Goal: Transaction & Acquisition: Book appointment/travel/reservation

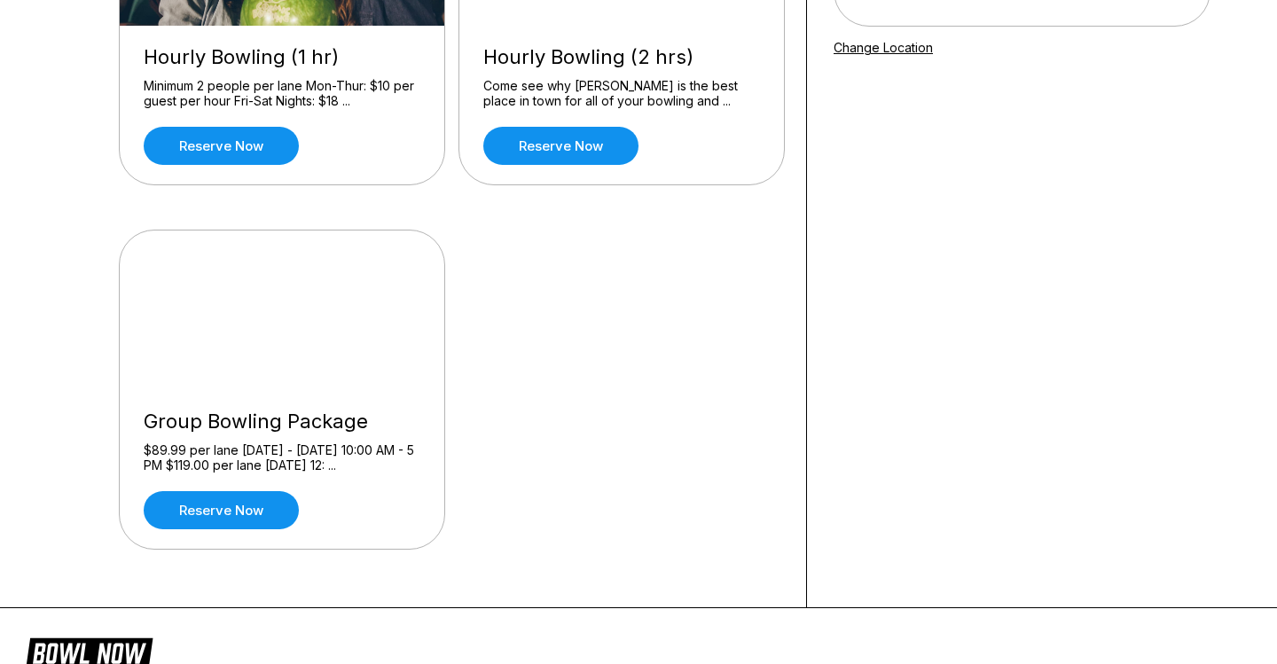
scroll to position [342, 0]
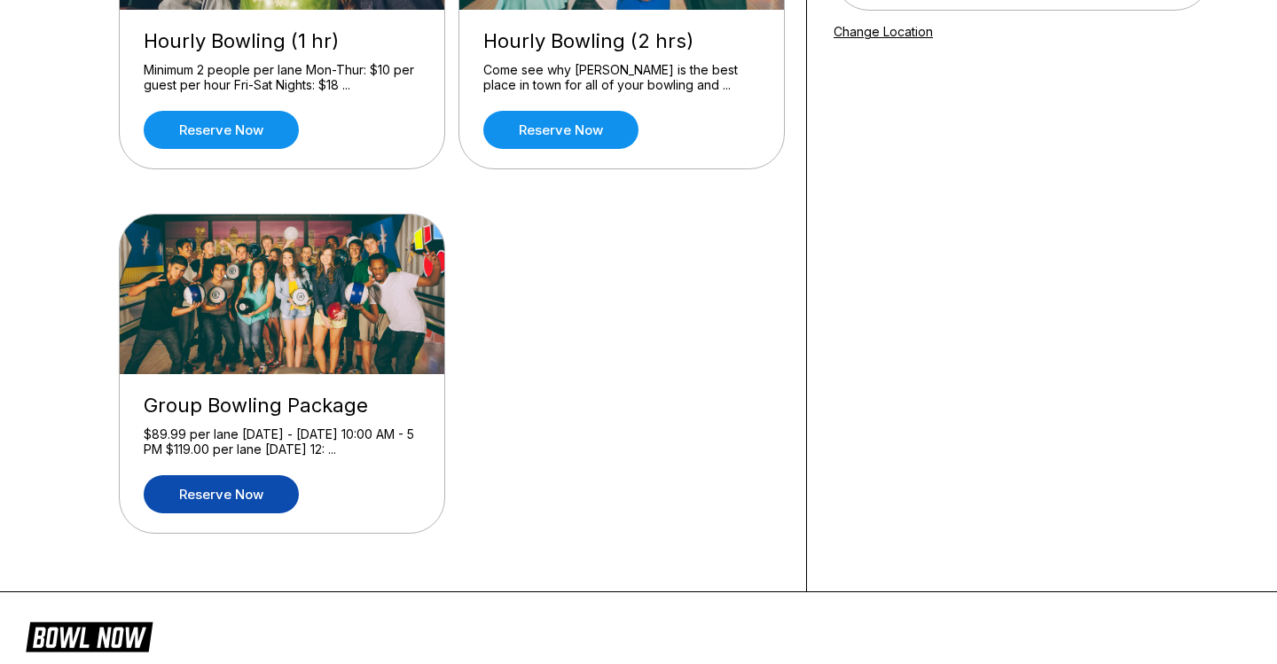
click at [231, 491] on link "Reserve now" at bounding box center [221, 494] width 155 height 38
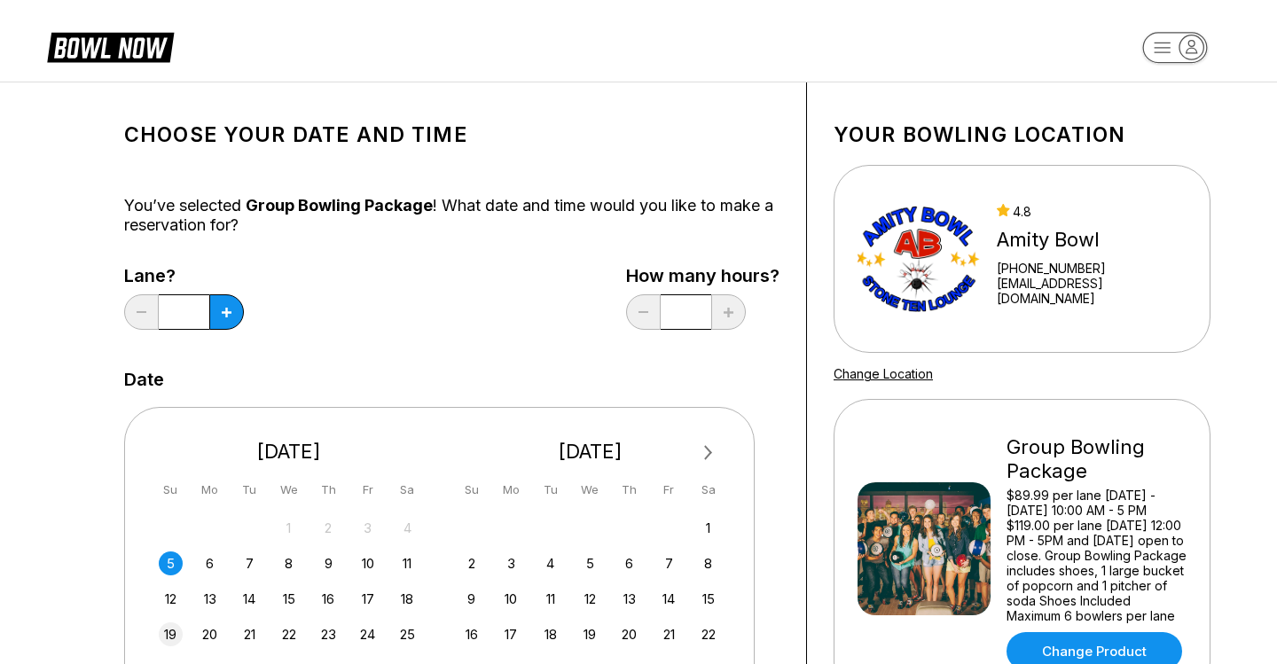
click at [174, 635] on div "19" at bounding box center [171, 635] width 24 height 24
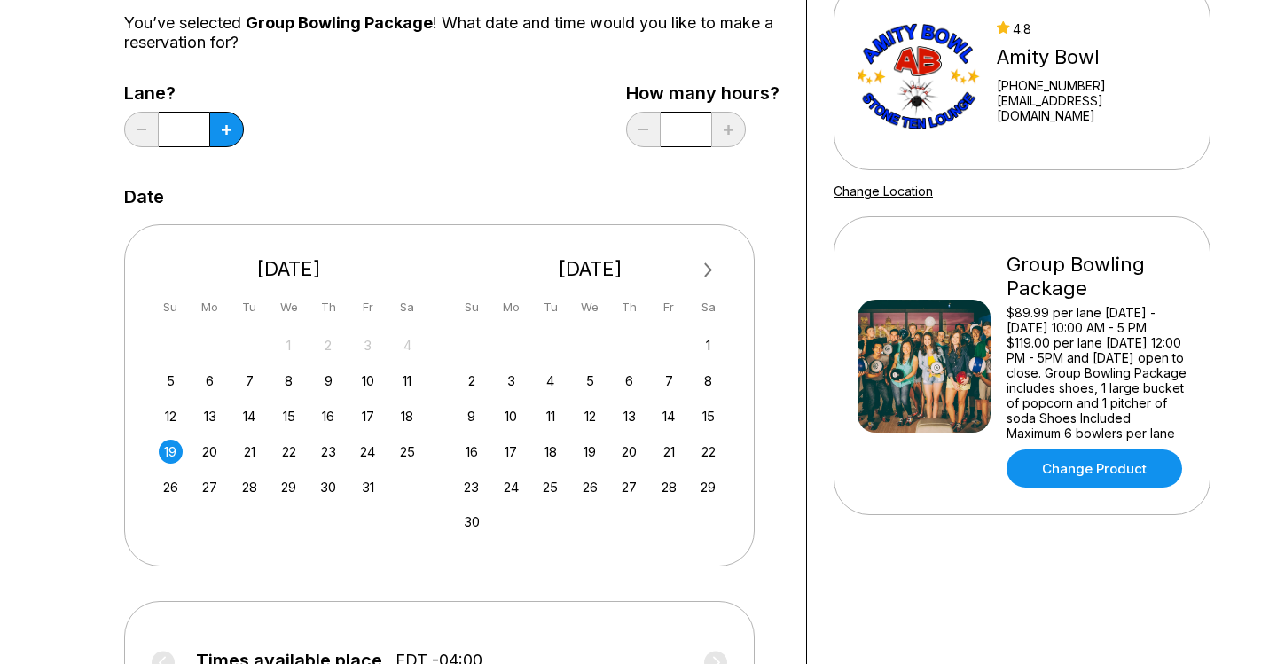
scroll to position [185, 0]
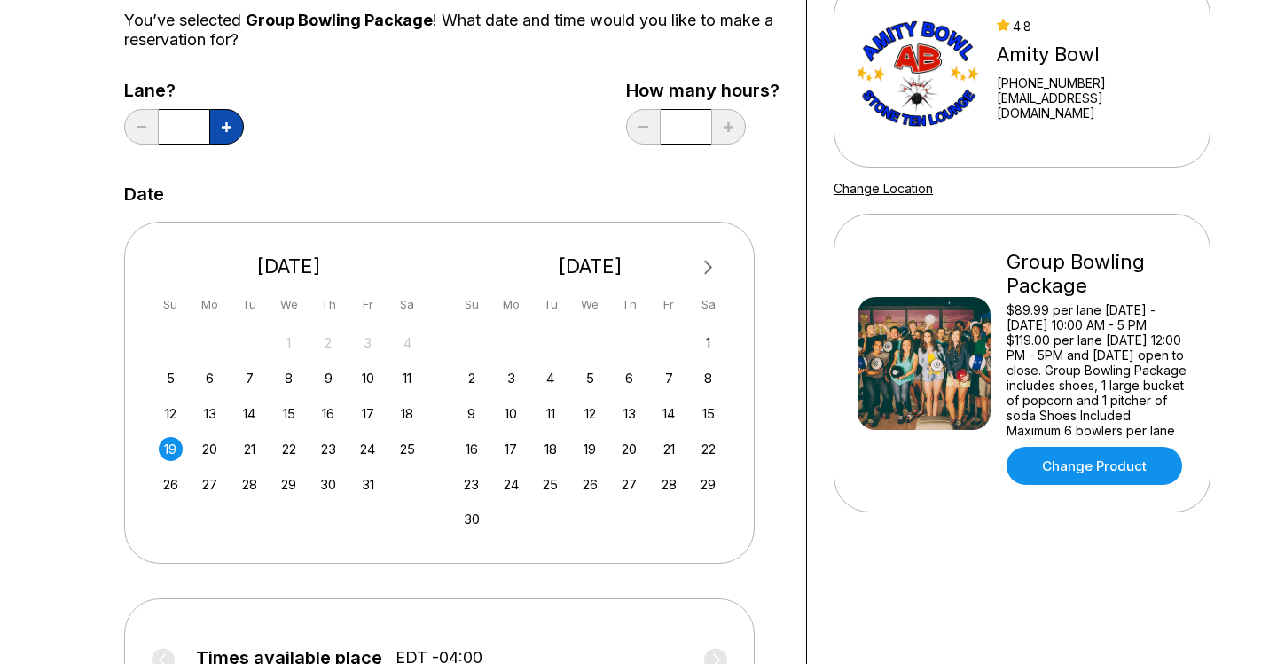
click at [220, 133] on button at bounding box center [226, 126] width 35 height 35
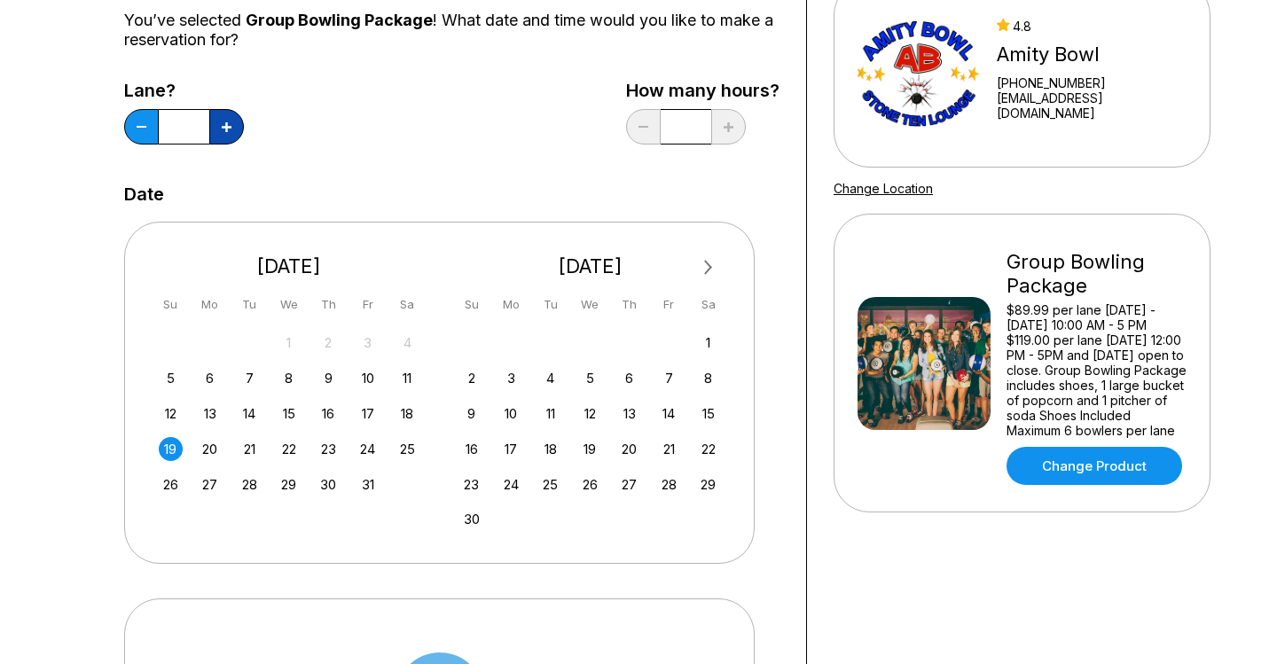
type input "*"
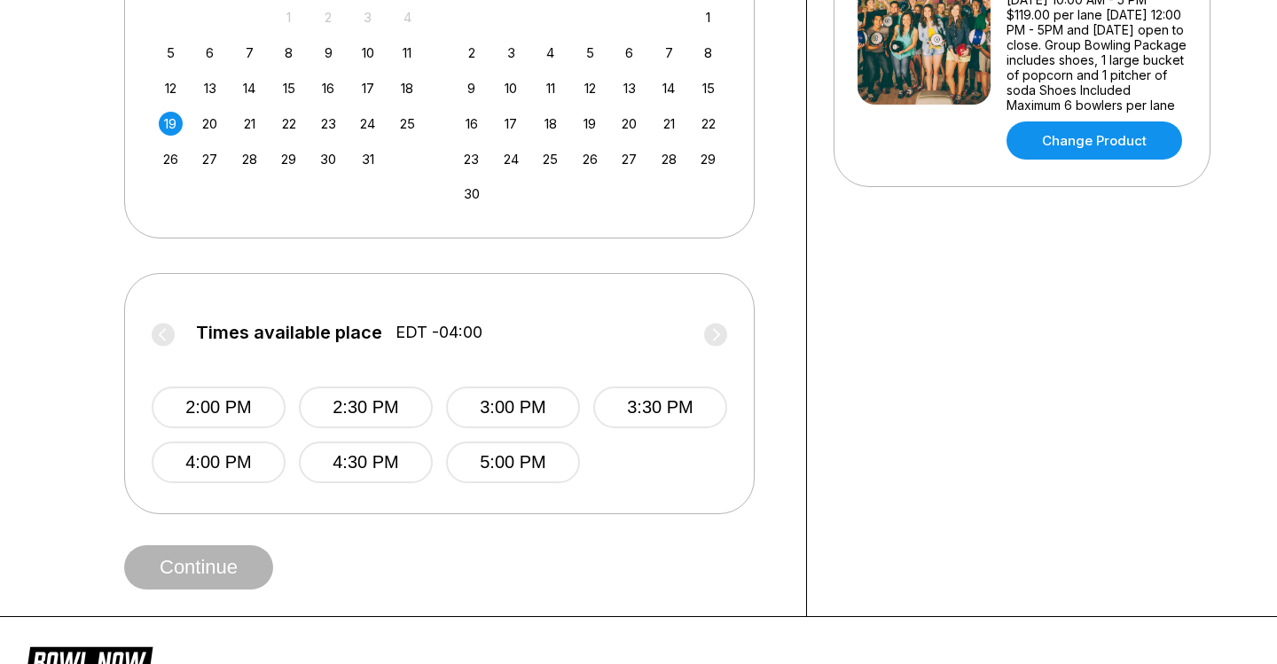
scroll to position [513, 0]
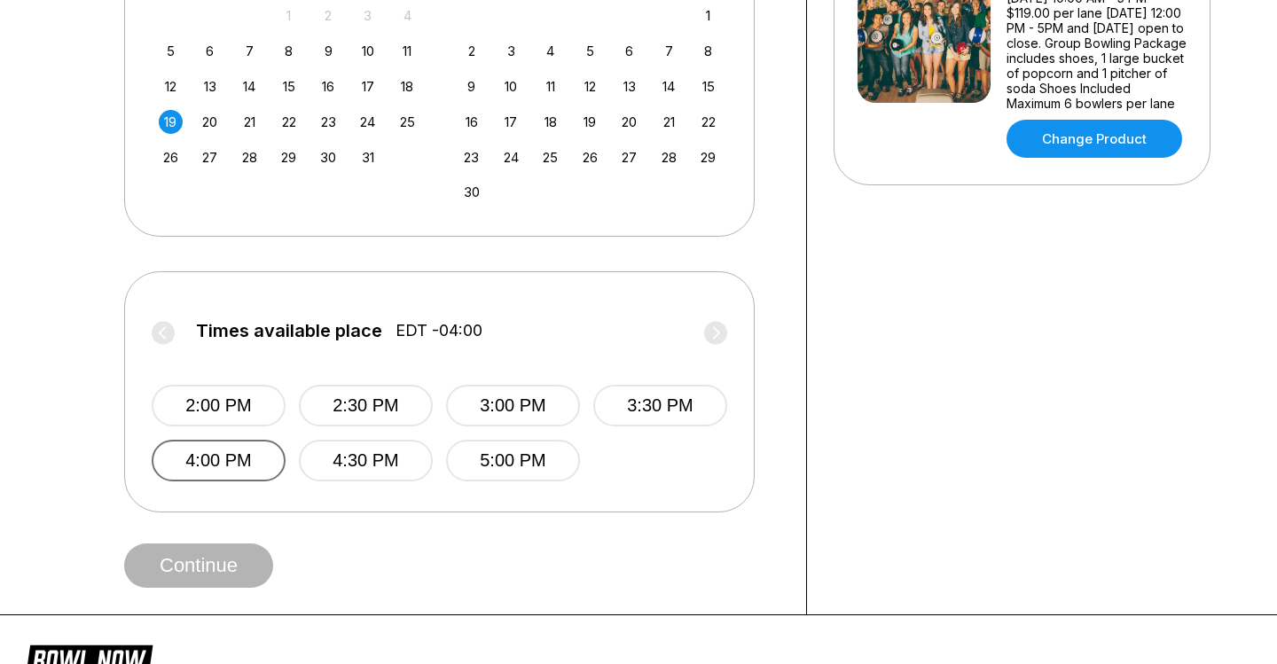
click at [192, 460] on button "4:00 PM" at bounding box center [219, 461] width 134 height 42
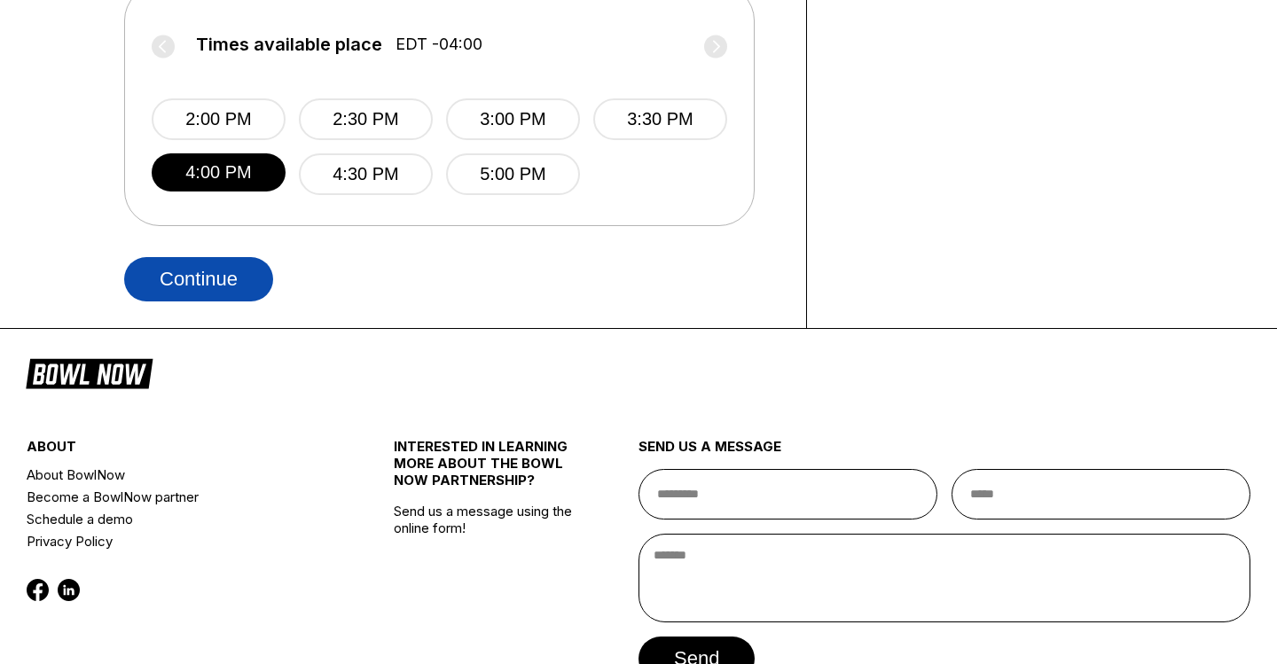
scroll to position [801, 0]
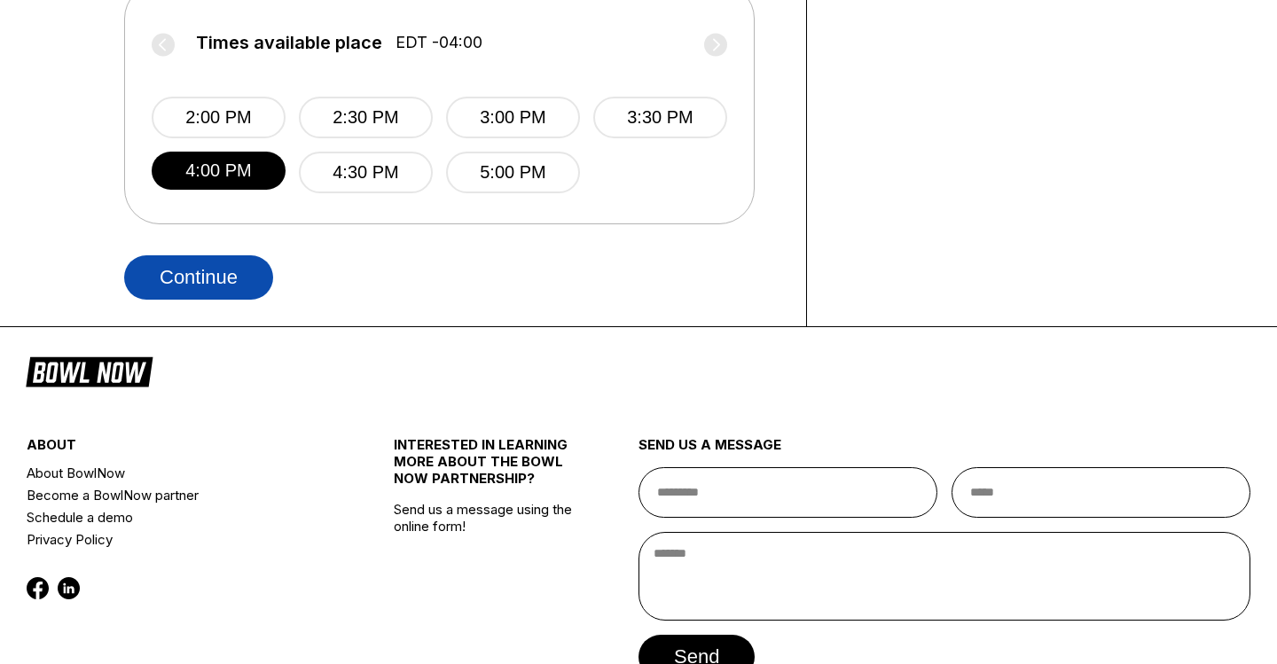
click at [226, 281] on button "Continue" at bounding box center [198, 277] width 149 height 44
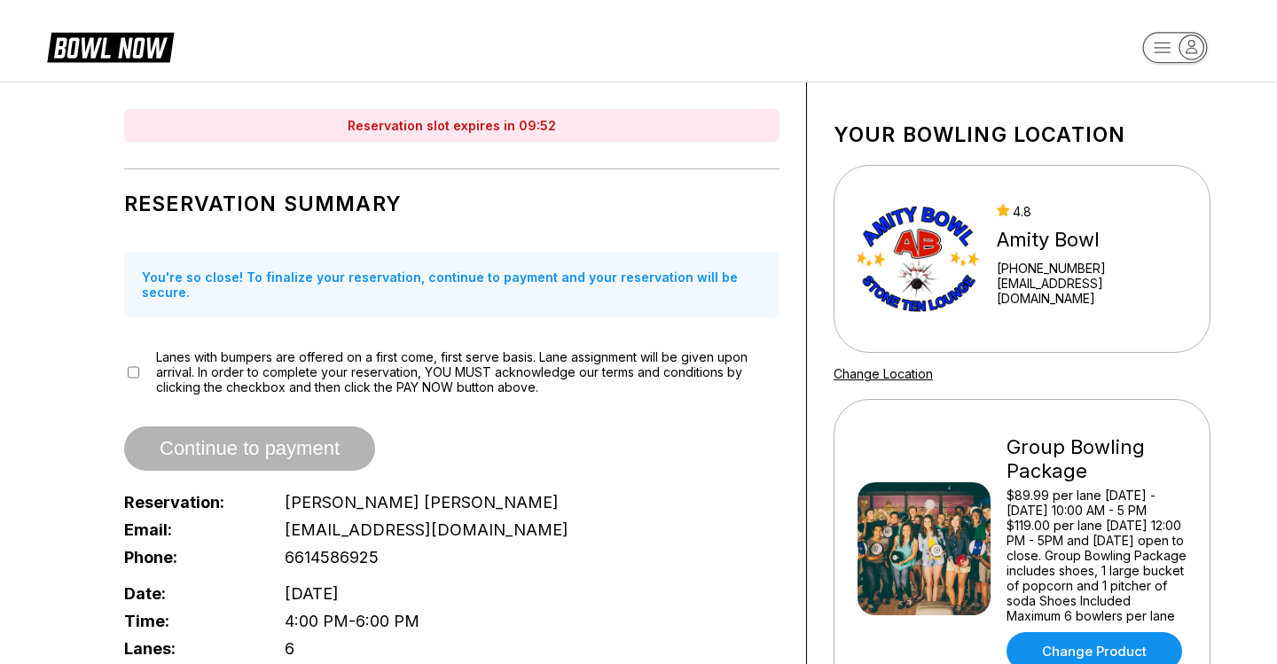
click at [177, 349] on label "Lanes with bumpers are offered on a first come, first serve basis. Lane assignm…" at bounding box center [468, 371] width 624 height 45
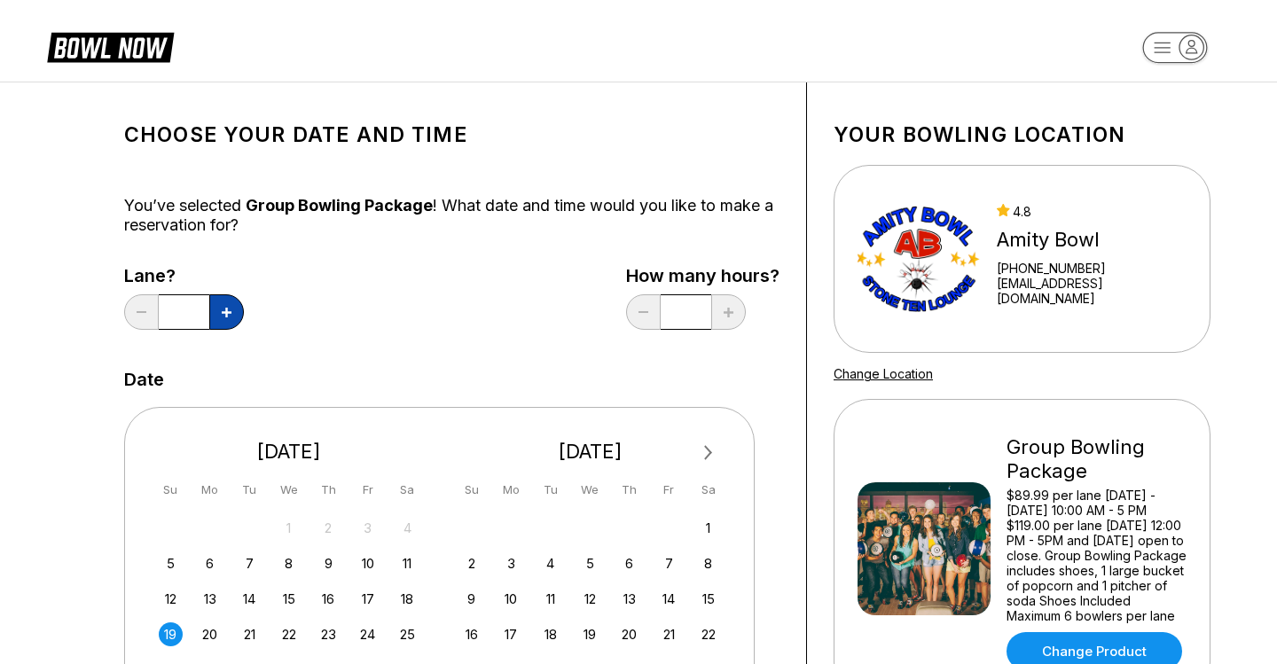
click at [233, 308] on button at bounding box center [226, 311] width 35 height 35
type input "*"
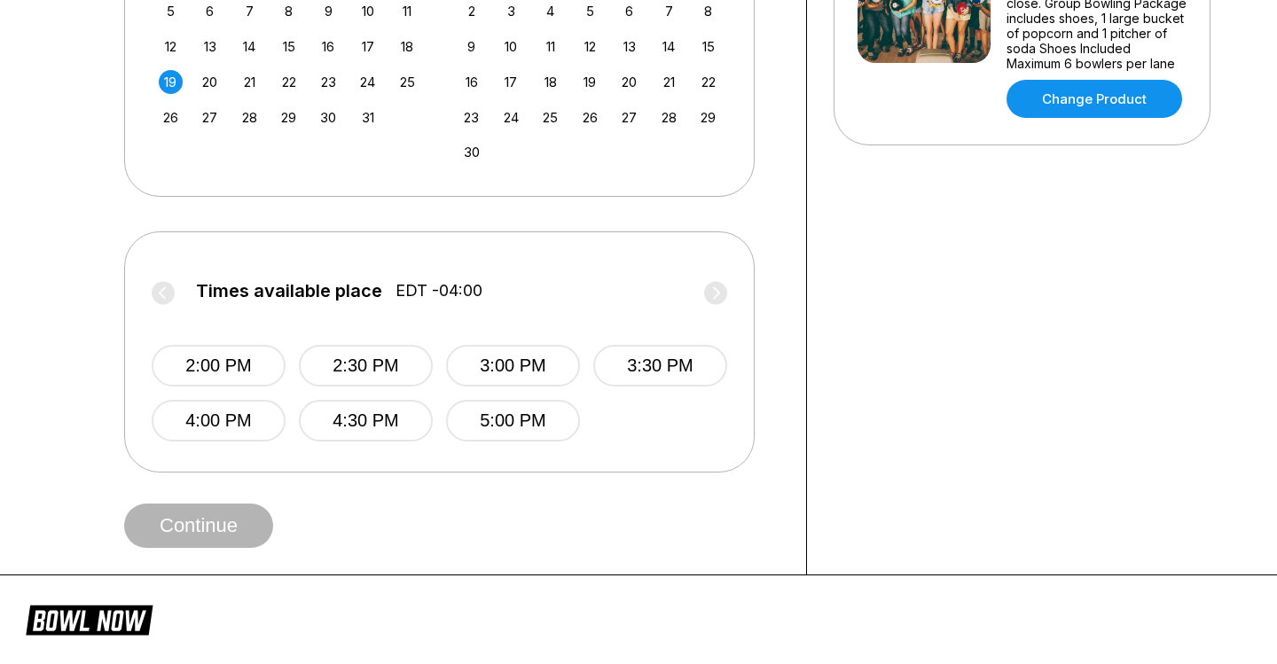
scroll to position [553, 0]
click at [224, 430] on button "4:00 PM" at bounding box center [219, 420] width 134 height 42
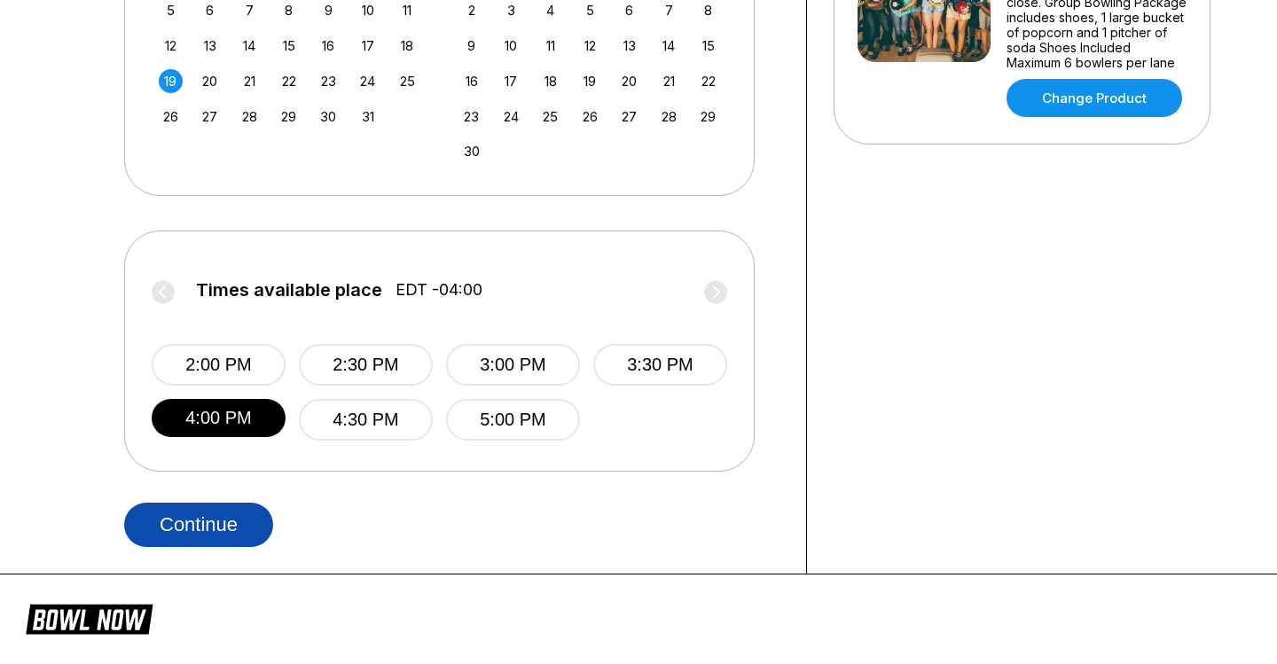
click at [171, 529] on button "Continue" at bounding box center [198, 525] width 149 height 44
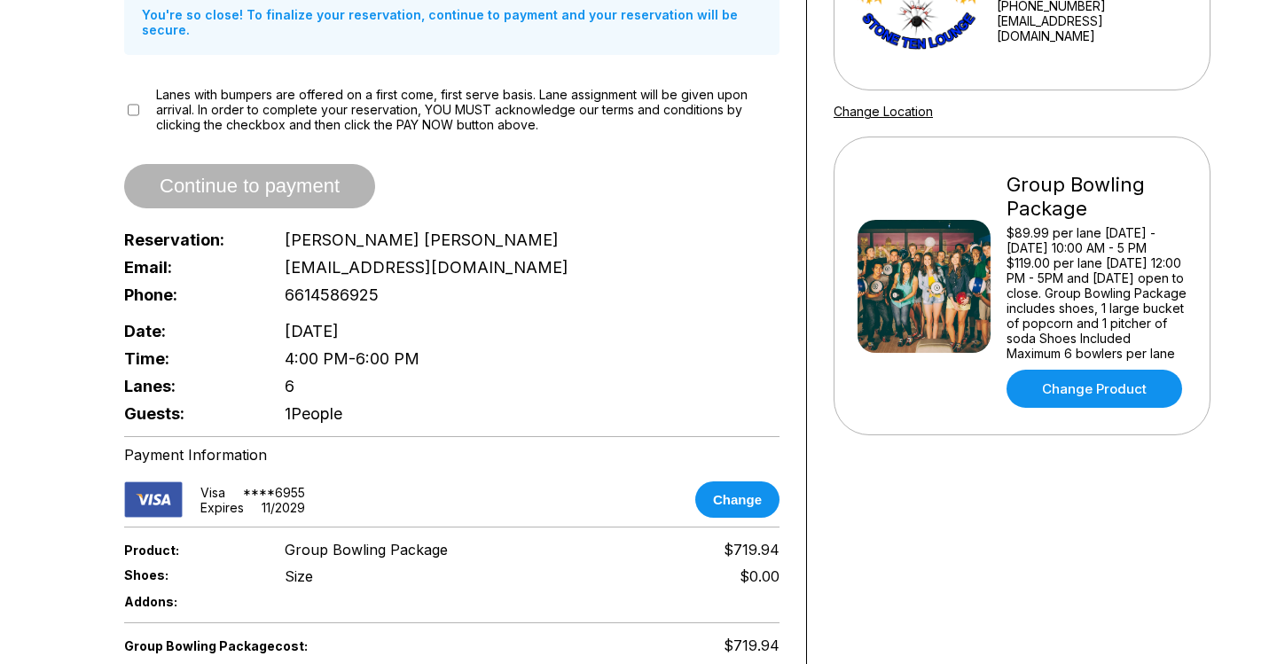
scroll to position [262, 0]
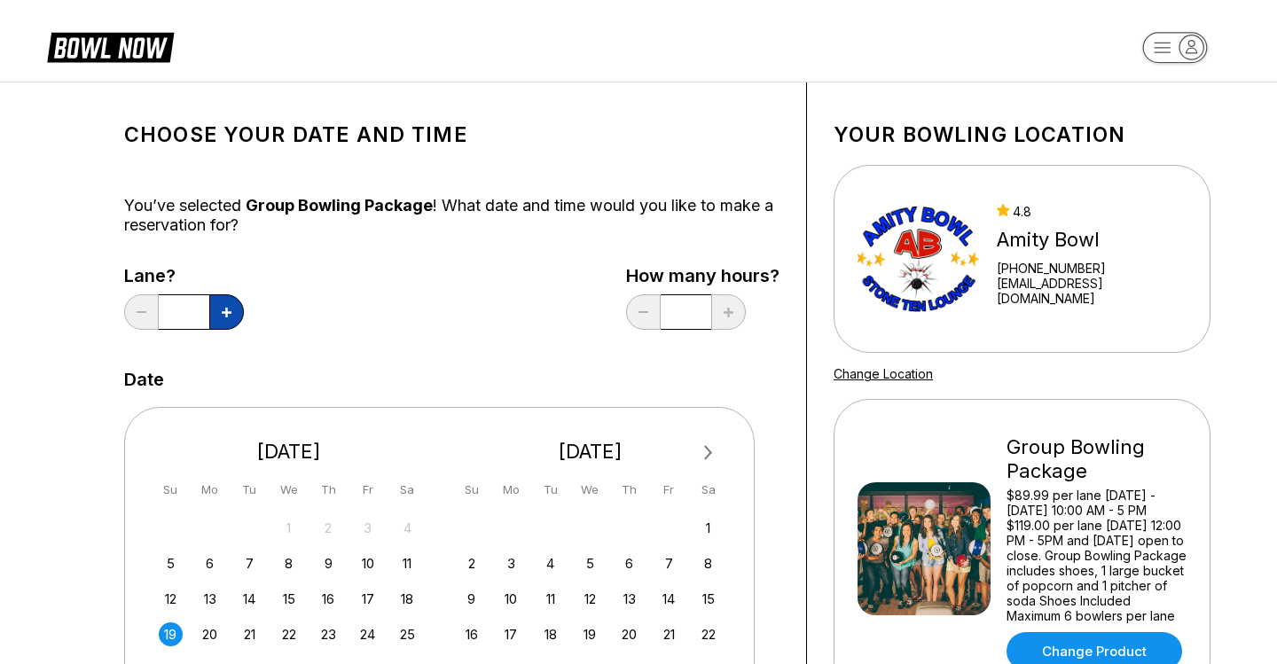
click at [231, 315] on button at bounding box center [226, 311] width 35 height 35
type input "*"
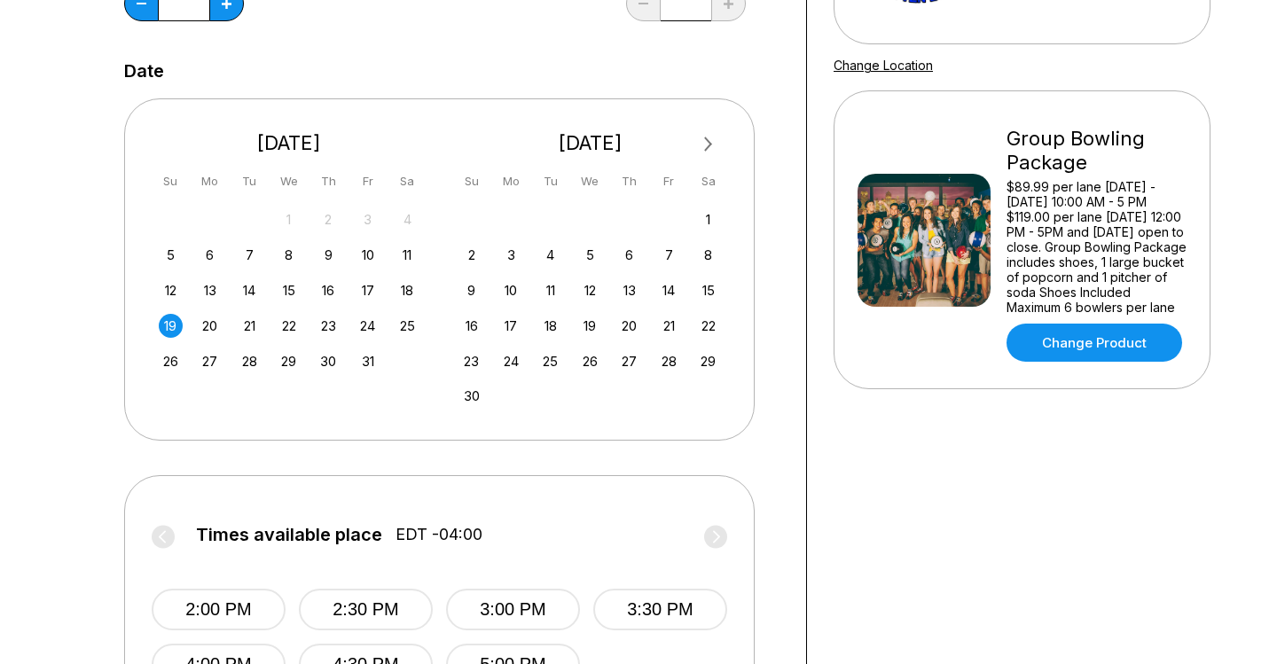
scroll to position [312, 0]
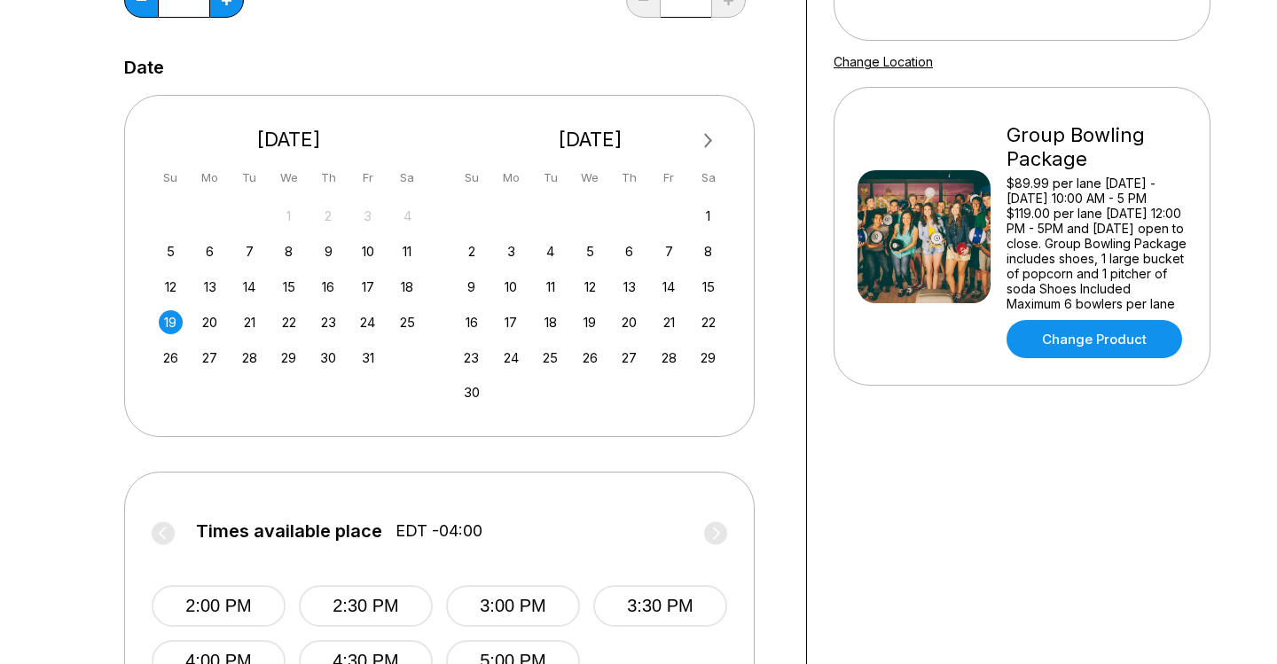
click at [171, 318] on div "19" at bounding box center [171, 322] width 24 height 24
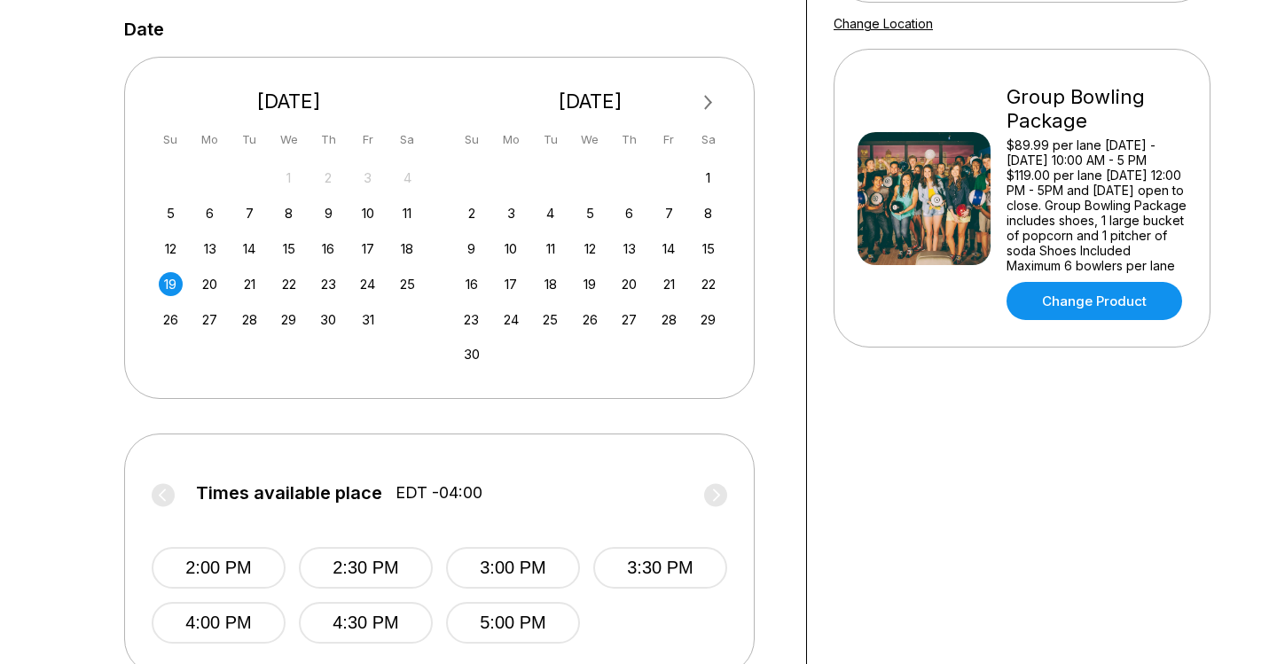
scroll to position [355, 0]
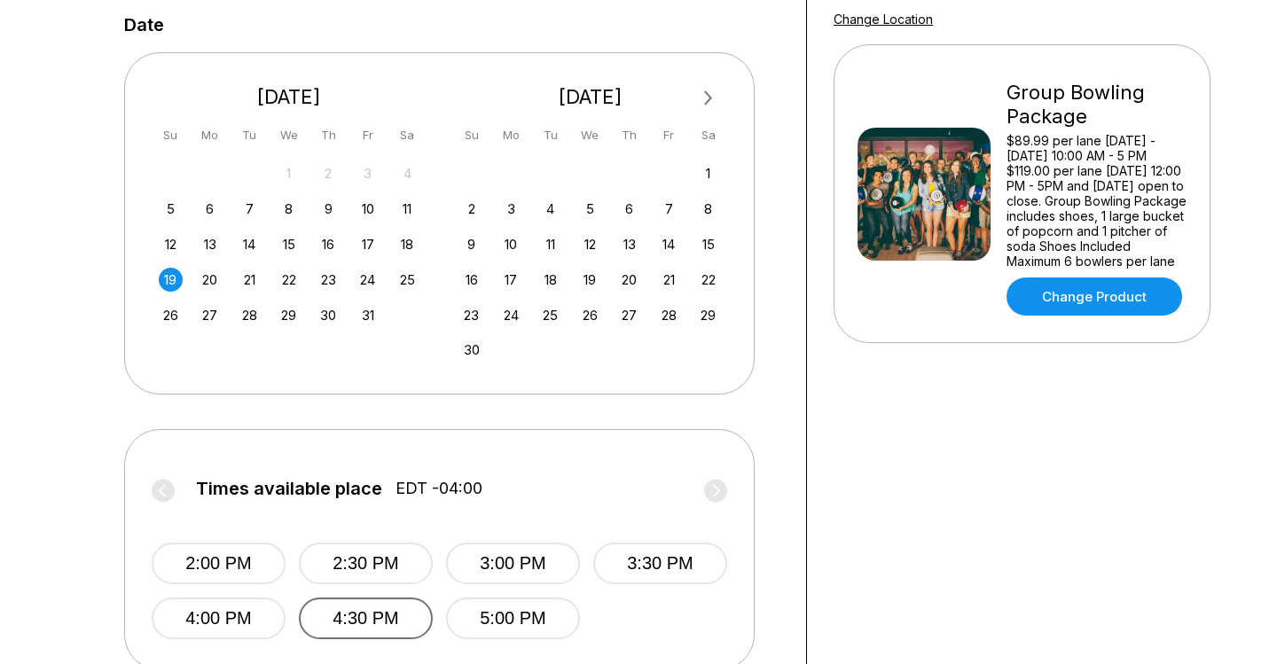
click at [351, 621] on button "4:30 PM" at bounding box center [366, 619] width 134 height 42
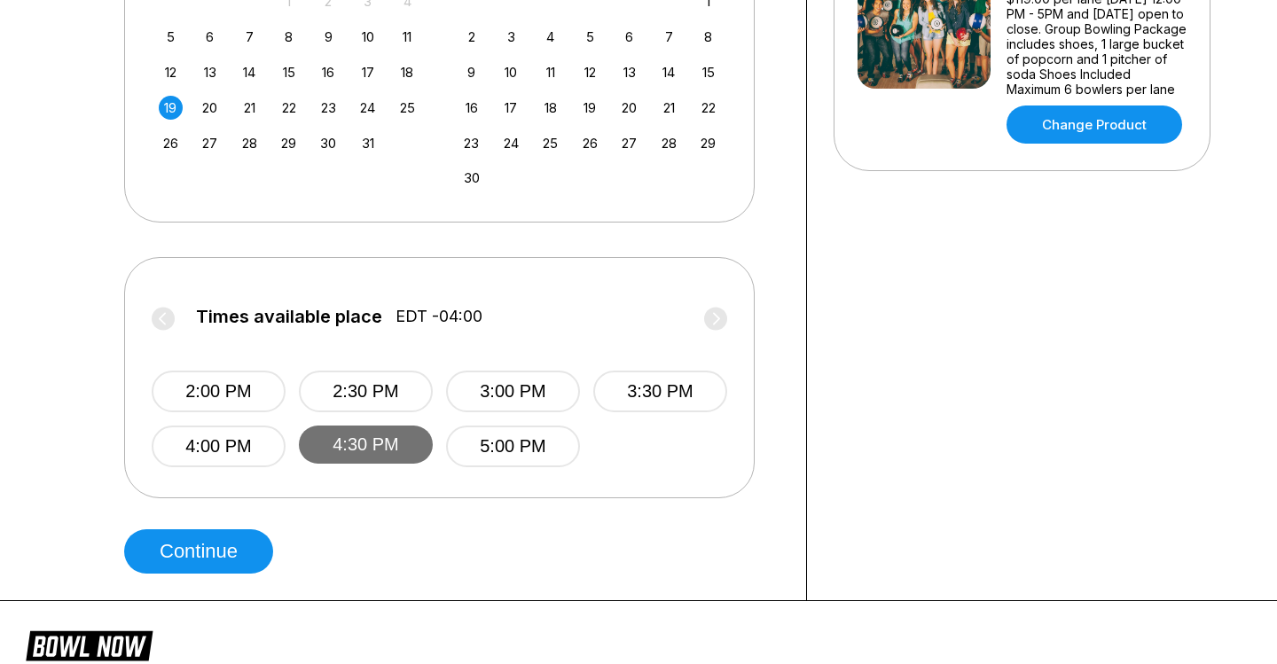
scroll to position [535, 0]
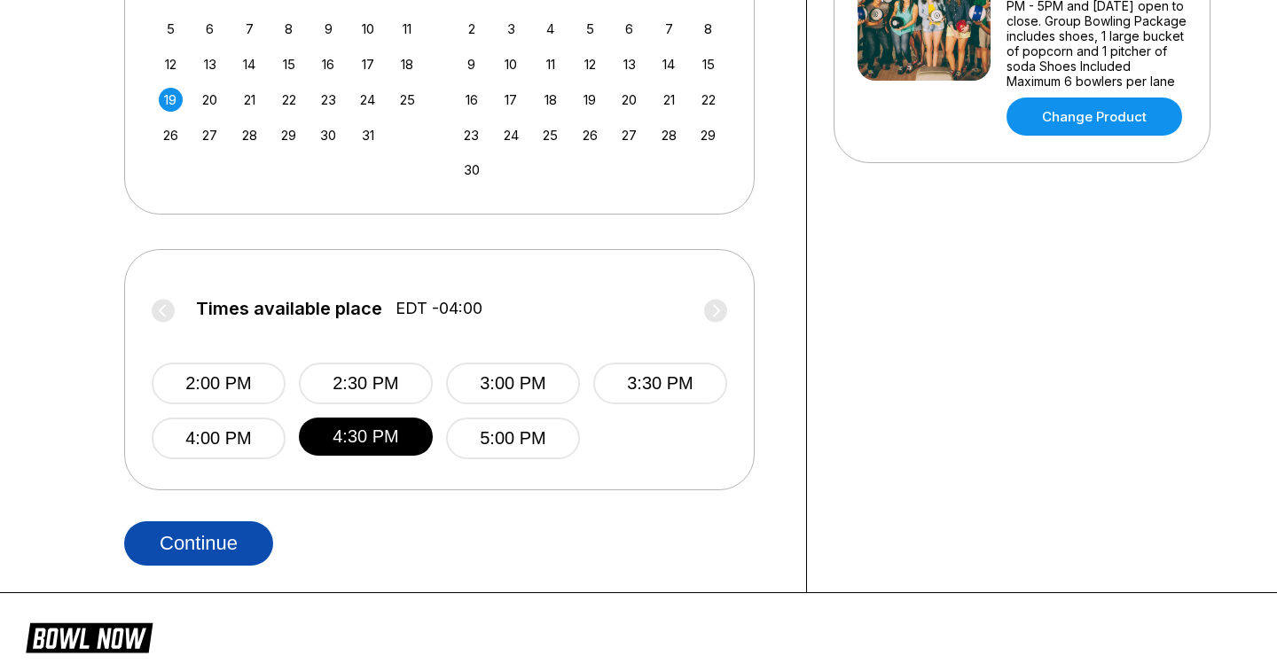
click at [214, 545] on button "Continue" at bounding box center [198, 544] width 149 height 44
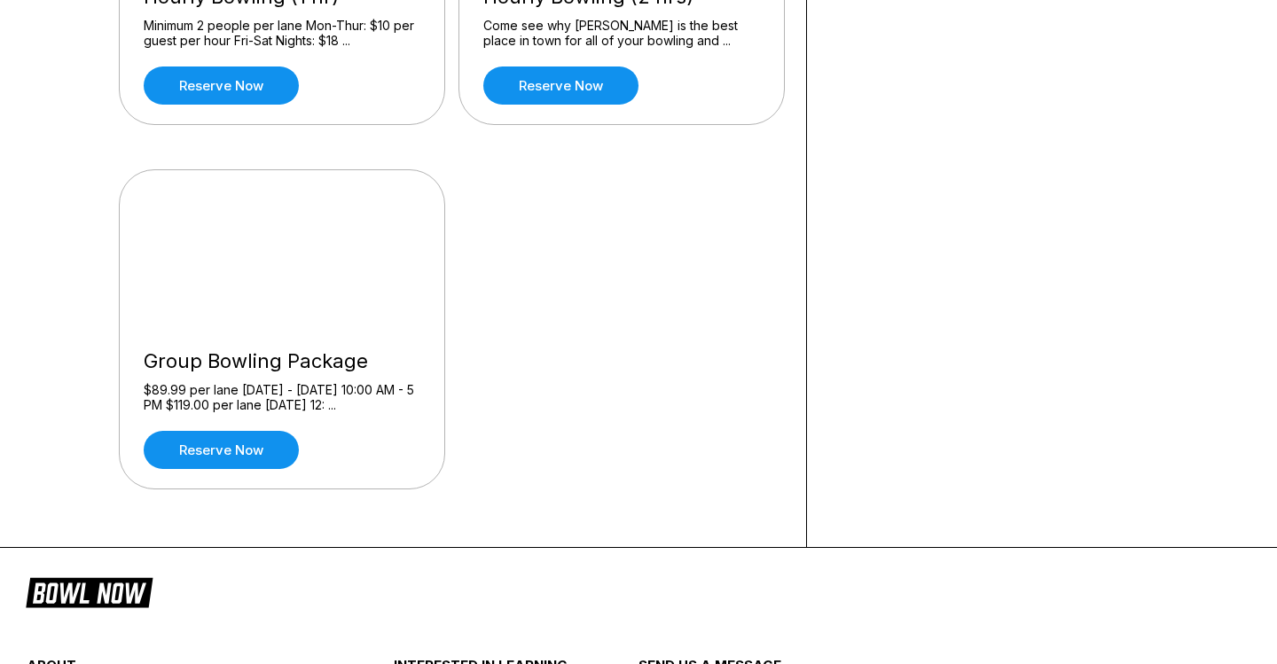
scroll to position [388, 0]
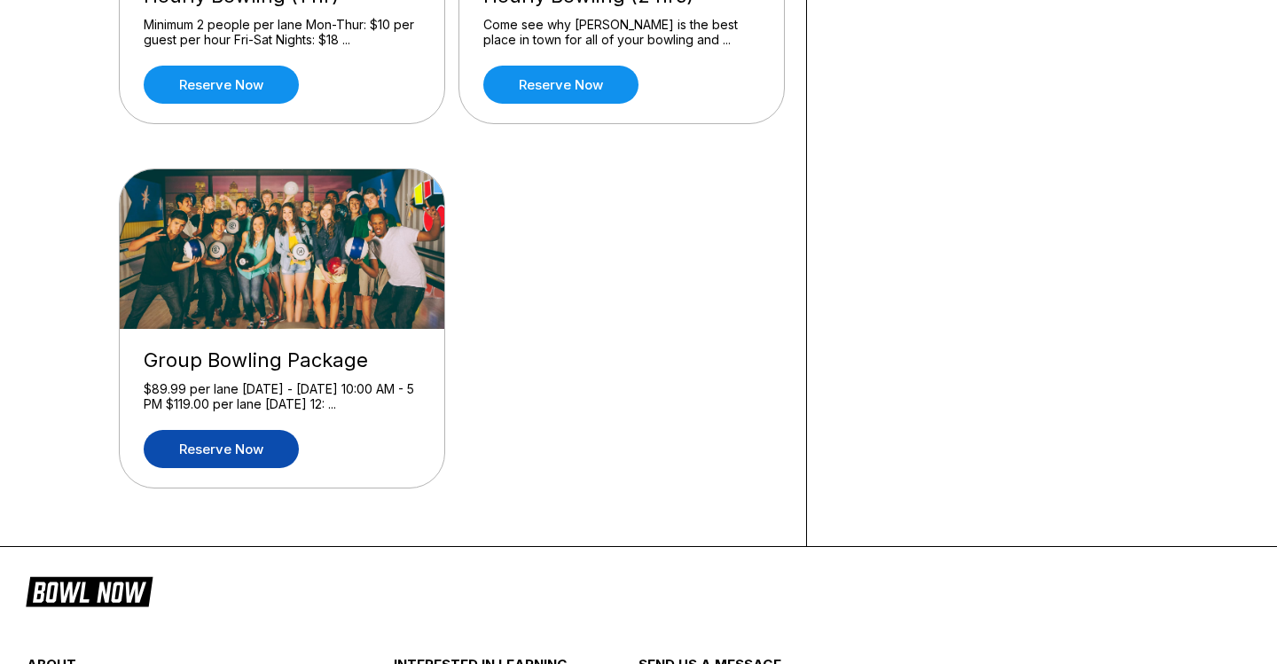
click at [218, 454] on link "Reserve now" at bounding box center [221, 449] width 155 height 38
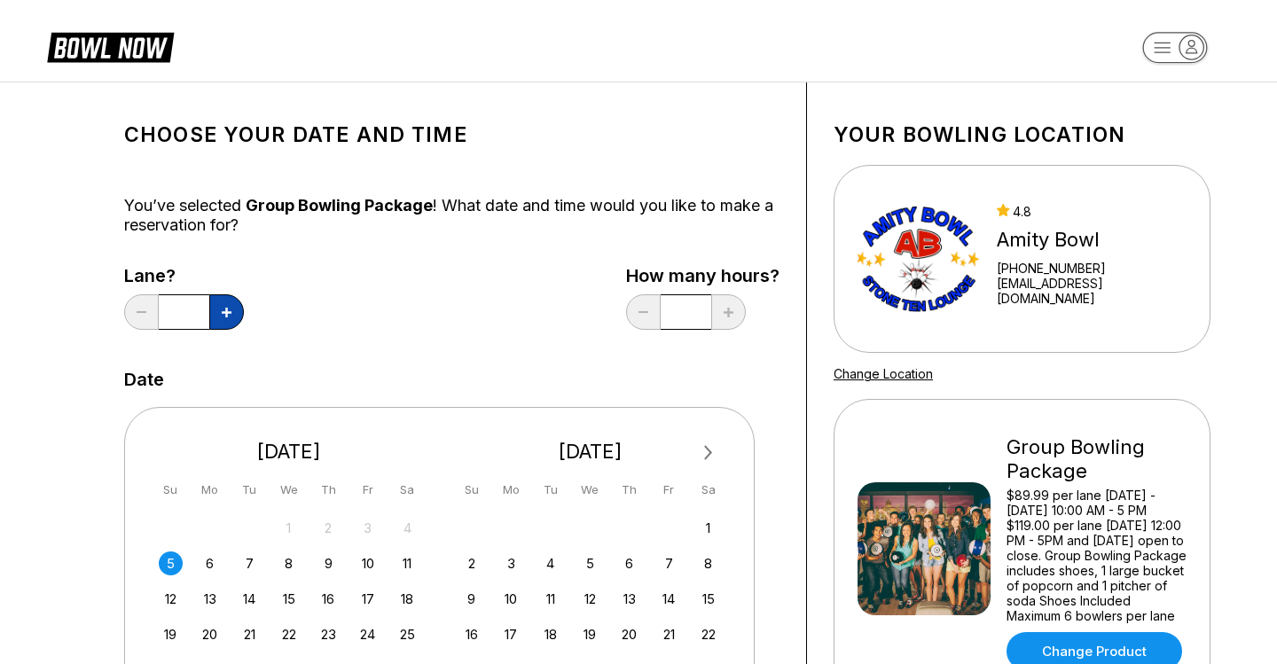
click at [225, 307] on button at bounding box center [226, 311] width 35 height 35
type input "*"
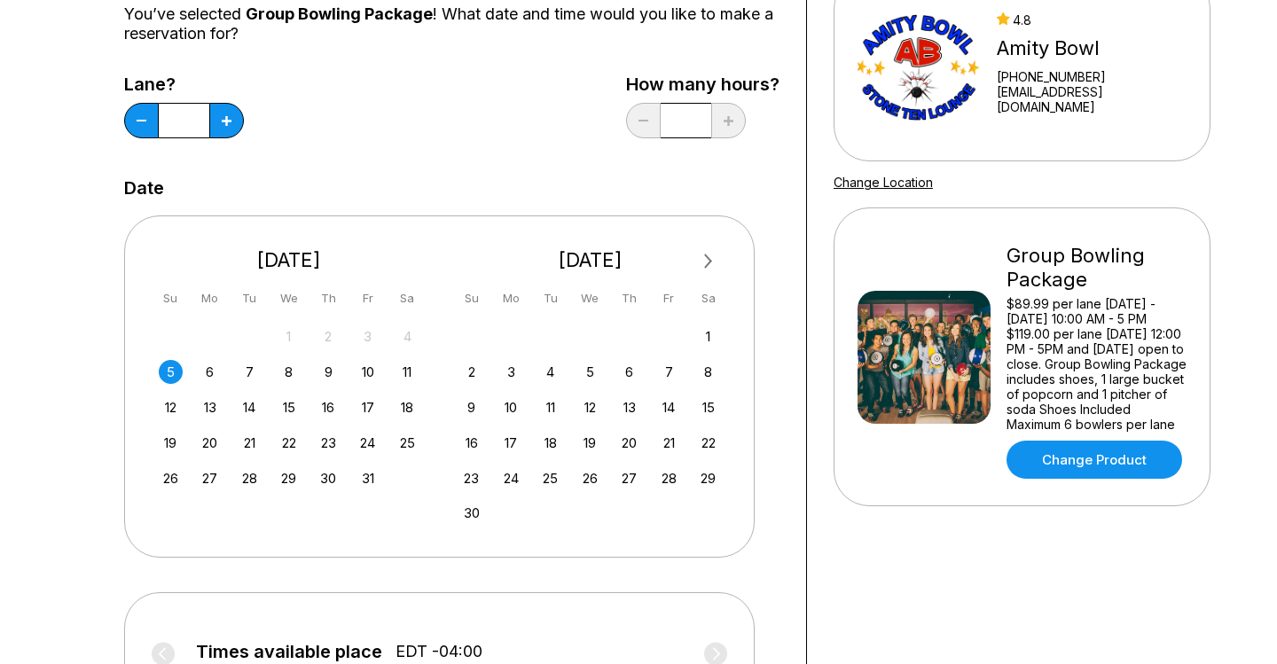
scroll to position [283, 0]
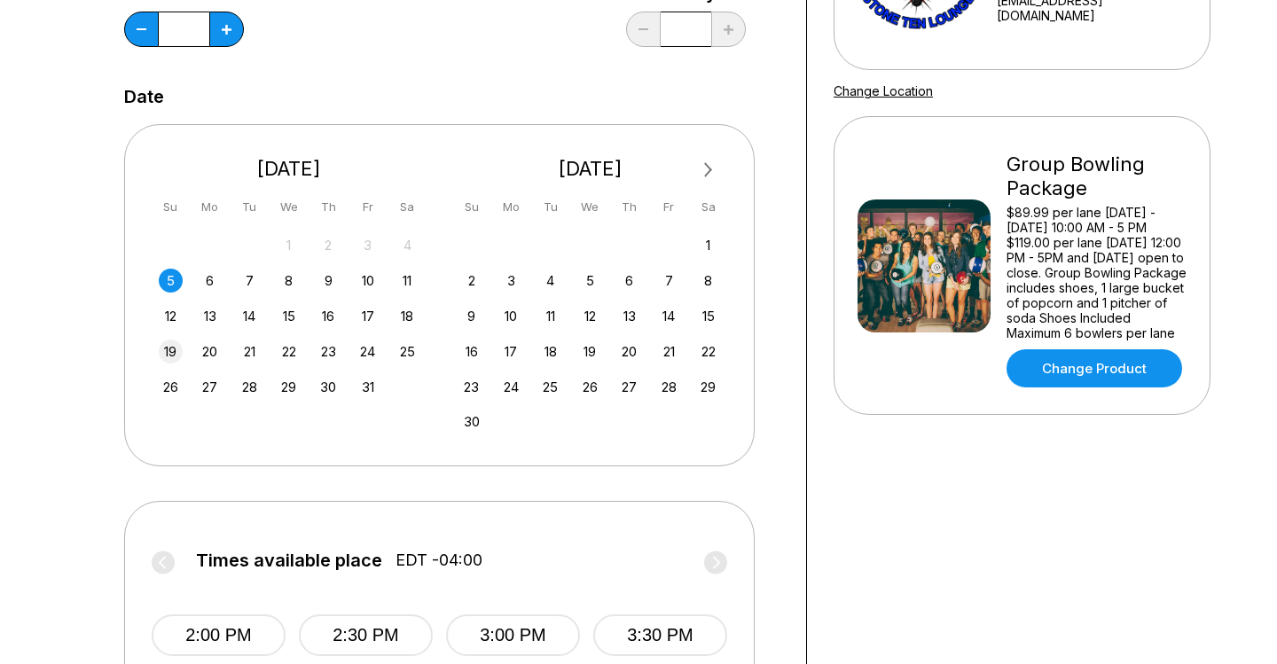
click at [174, 349] on div "19" at bounding box center [171, 352] width 24 height 24
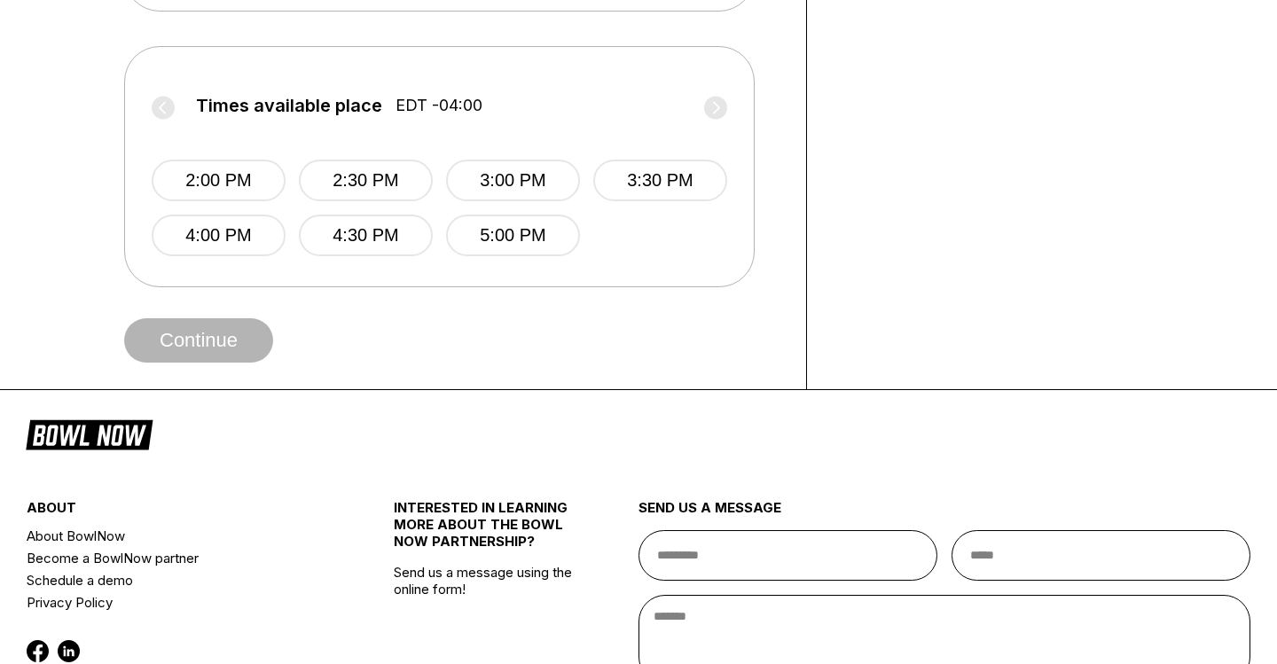
scroll to position [740, 0]
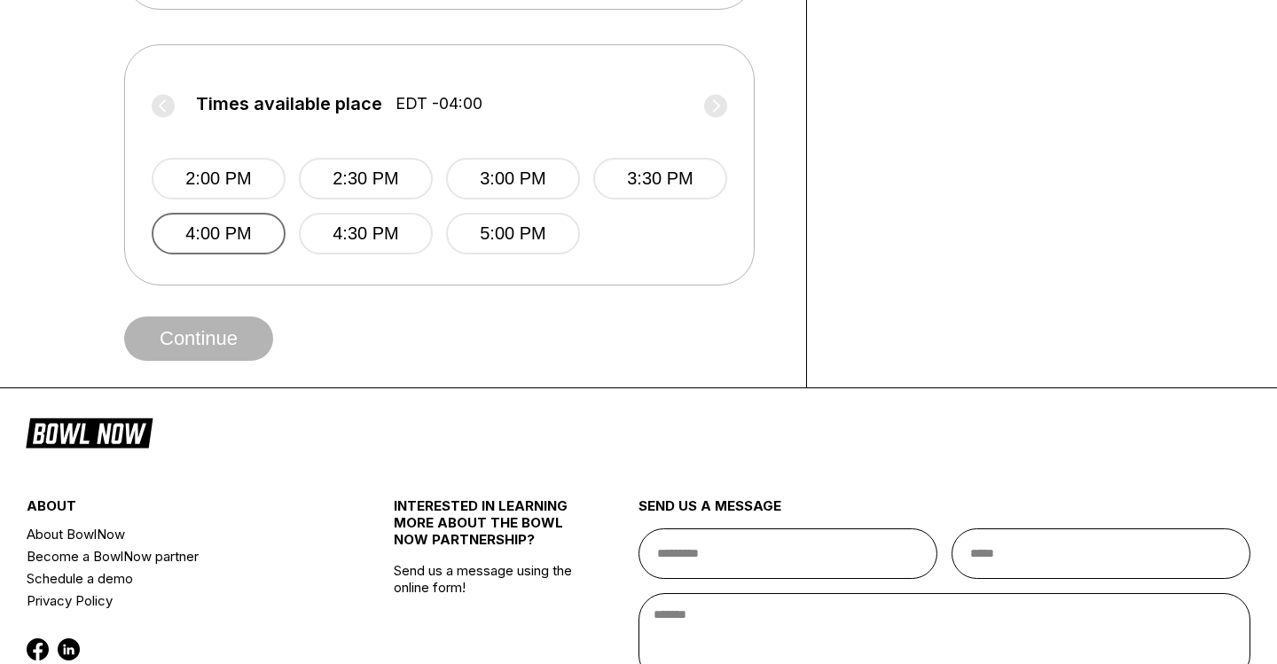
click at [231, 232] on button "4:00 PM" at bounding box center [219, 234] width 134 height 42
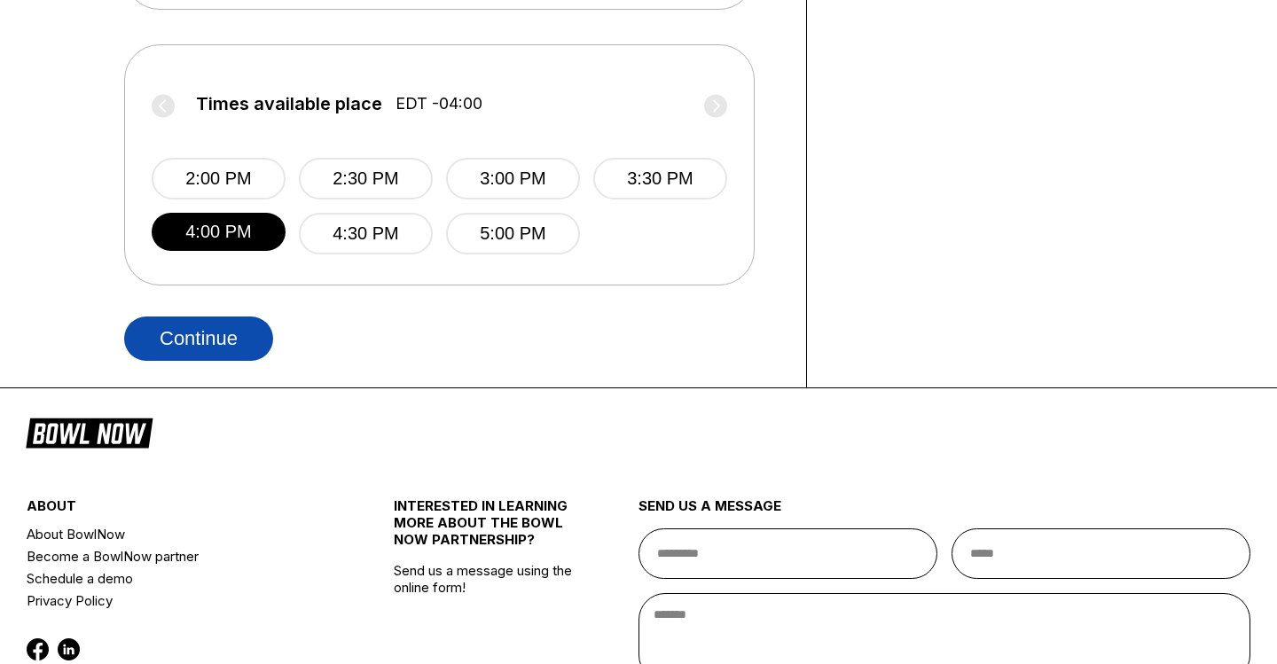
click at [207, 324] on button "Continue" at bounding box center [198, 339] width 149 height 44
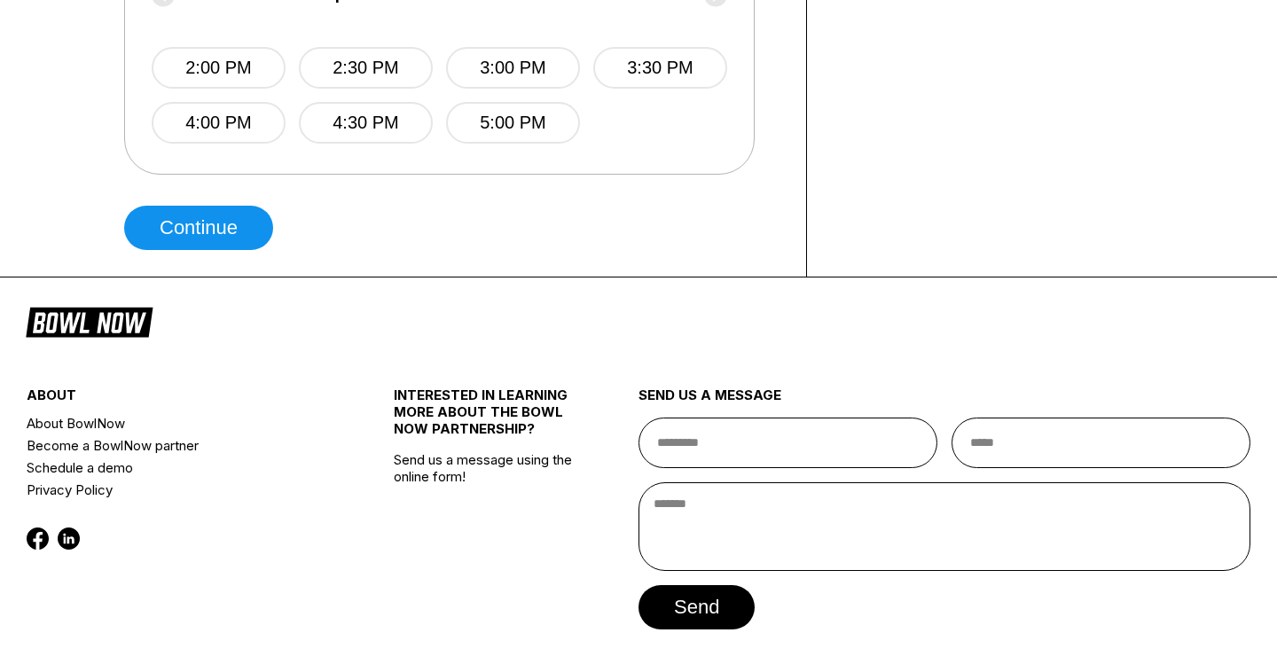
scroll to position [910, 0]
